Goal: Information Seeking & Learning: Find specific fact

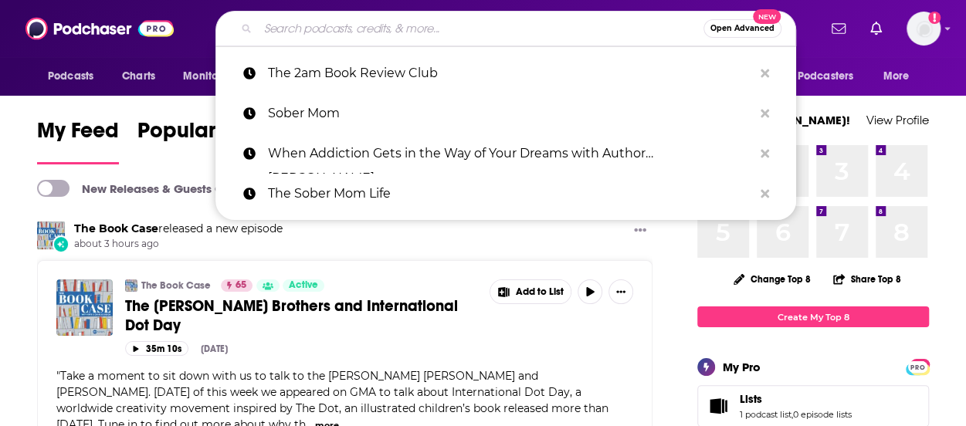
click at [344, 32] on input "Search podcasts, credits, & more..." at bounding box center [480, 28] width 445 height 25
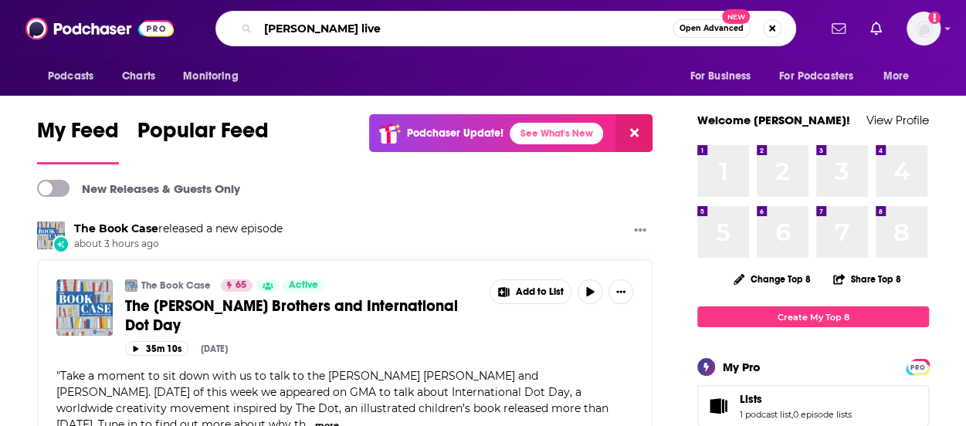
type input "[PERSON_NAME] live"
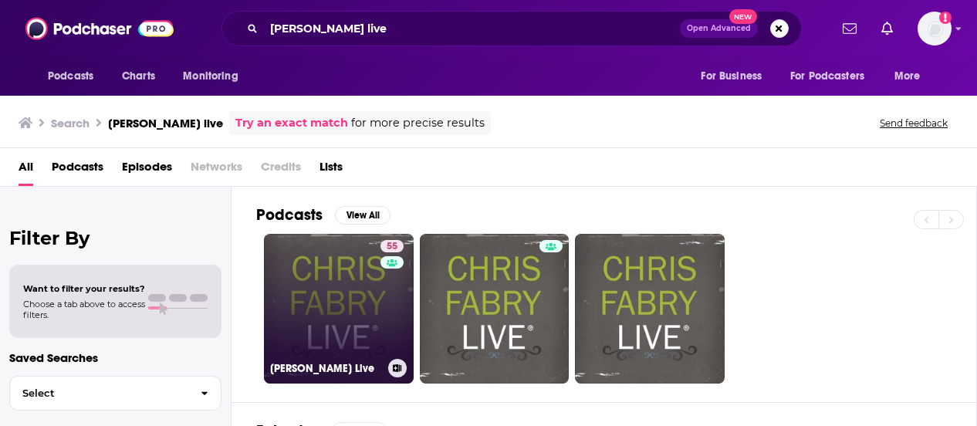
click at [309, 308] on link "55 [PERSON_NAME] Live" at bounding box center [339, 309] width 150 height 150
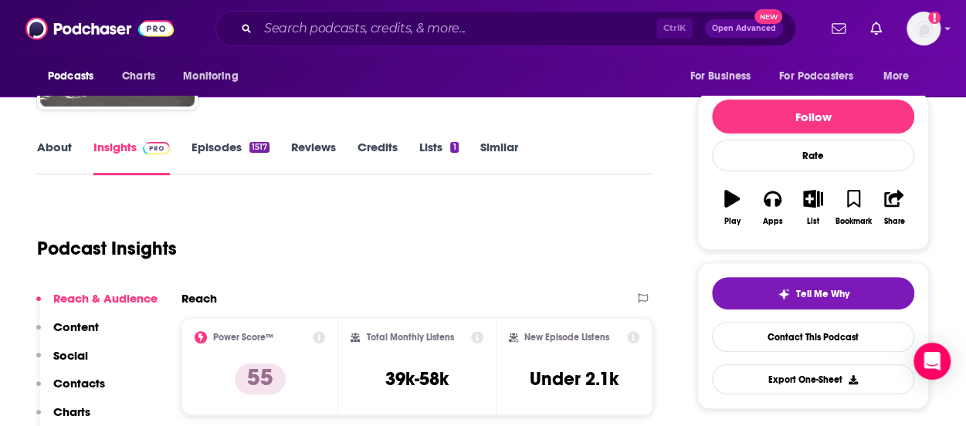
scroll to position [309, 0]
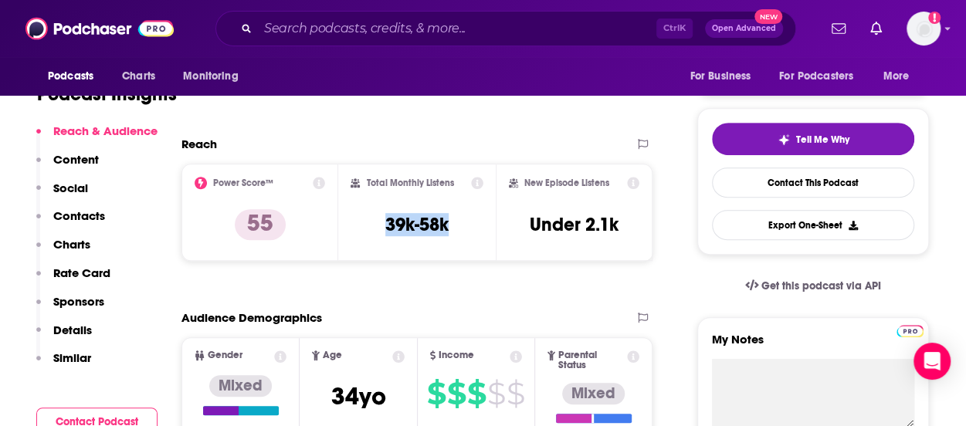
drag, startPoint x: 475, startPoint y: 229, endPoint x: 362, endPoint y: 229, distance: 113.5
click at [362, 229] on div "Total Monthly Listens 39k-58k" at bounding box center [416, 212] width 132 height 71
copy h3 "39k-58k"
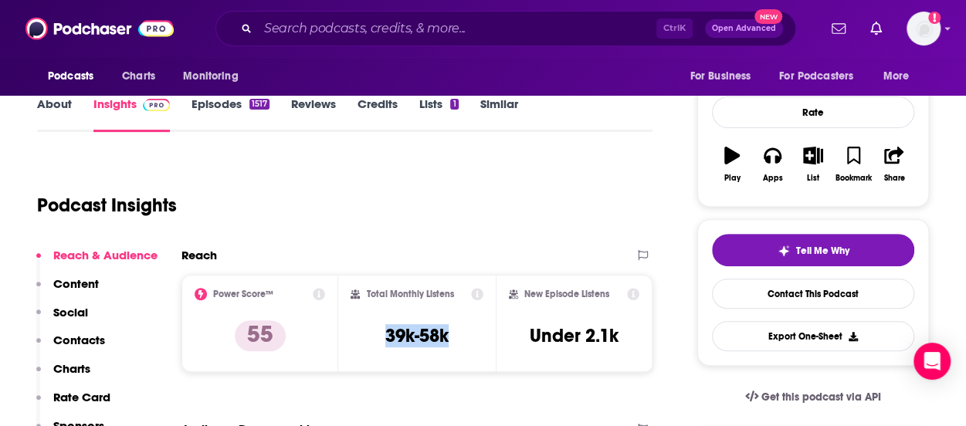
scroll to position [232, 0]
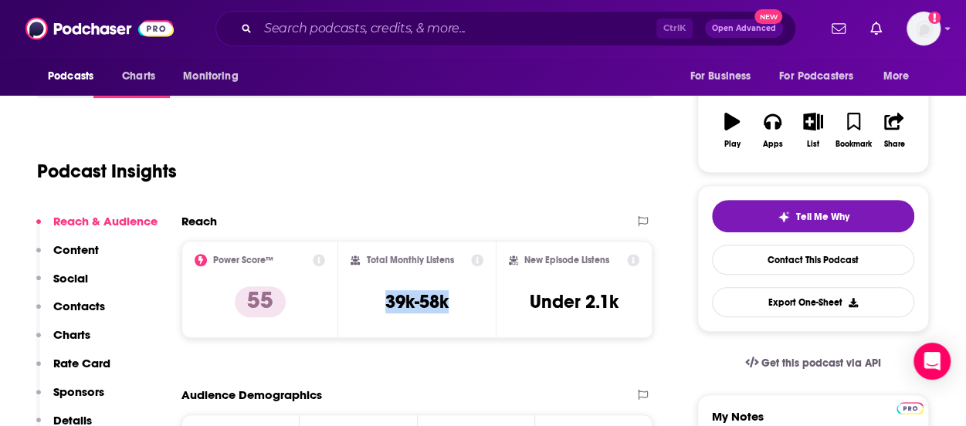
copy h3 "39k-58k"
